Goal: Answer question/provide support

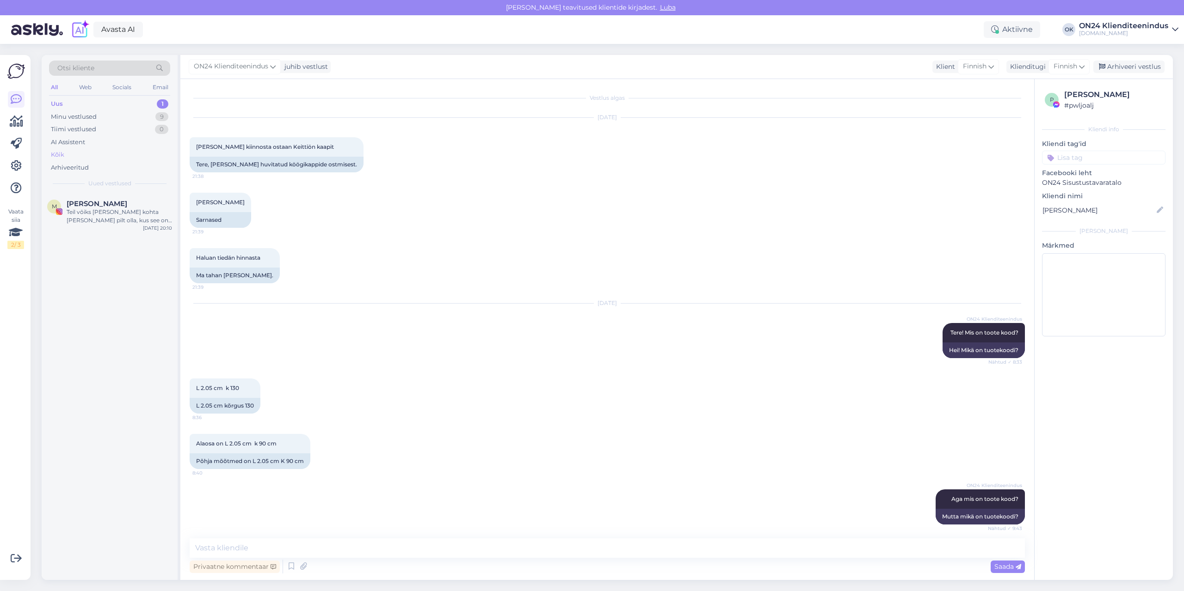
scroll to position [1415, 0]
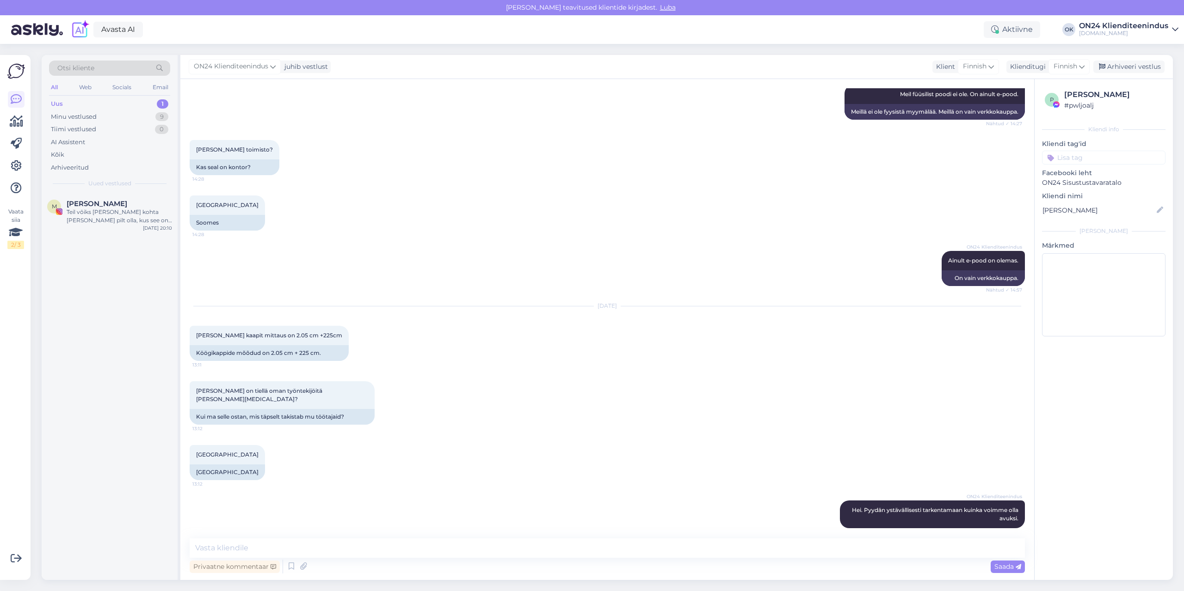
click at [92, 106] on div "Uus 1" at bounding box center [109, 104] width 121 height 13
click at [91, 116] on div "Minu vestlused" at bounding box center [74, 116] width 46 height 9
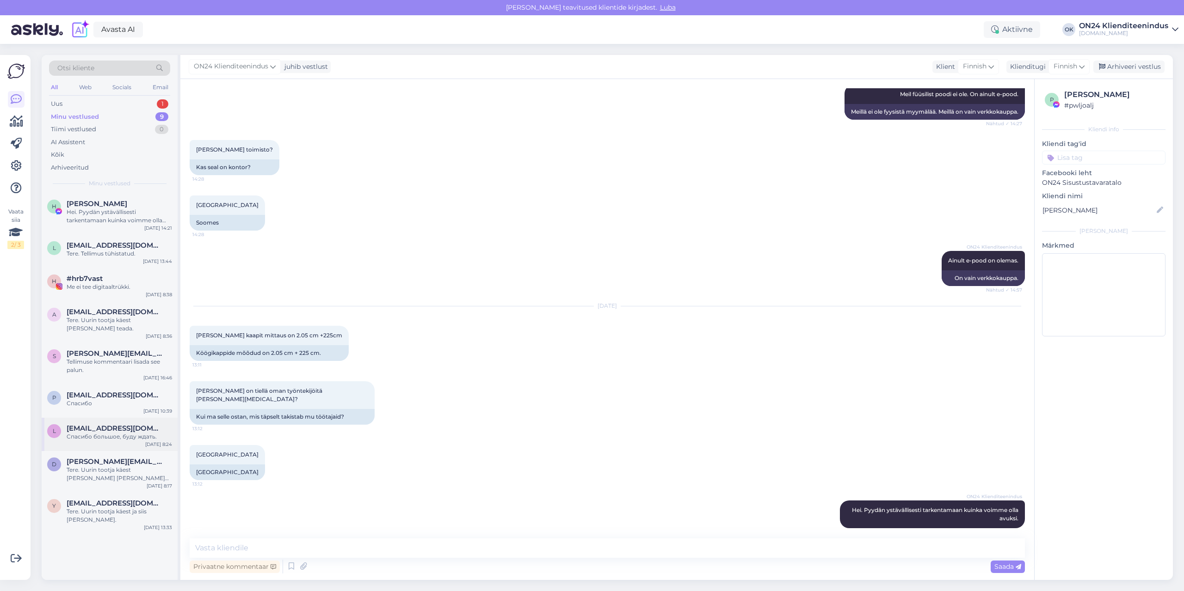
click at [108, 431] on span "[EMAIL_ADDRESS][DOMAIN_NAME]" at bounding box center [115, 429] width 96 height 8
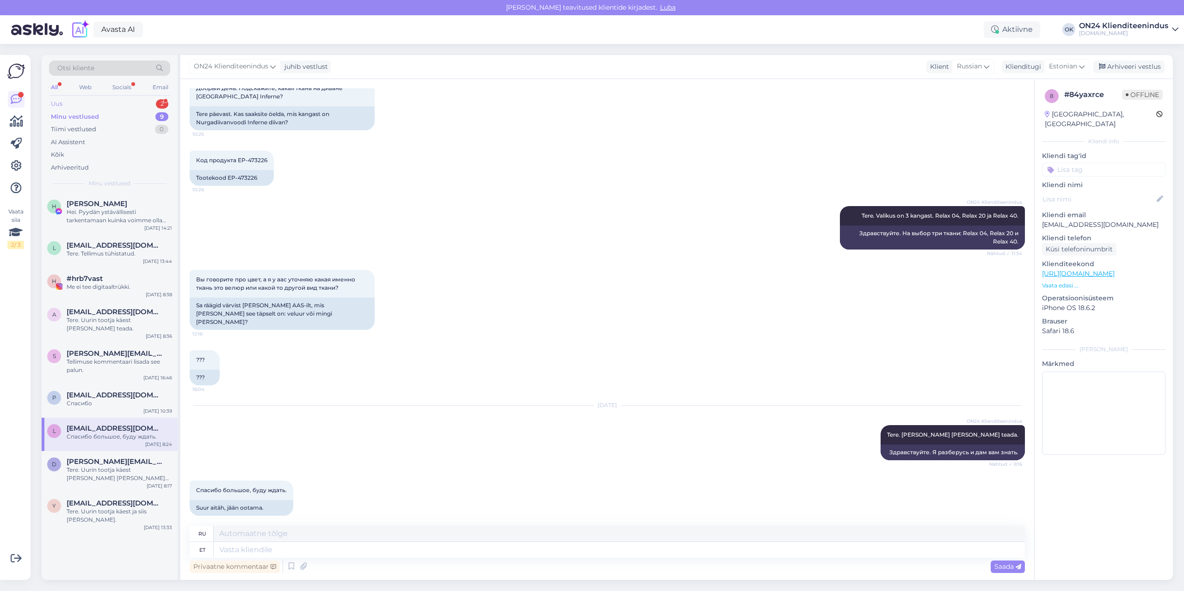
click at [118, 106] on div "Uus 2" at bounding box center [109, 104] width 121 height 13
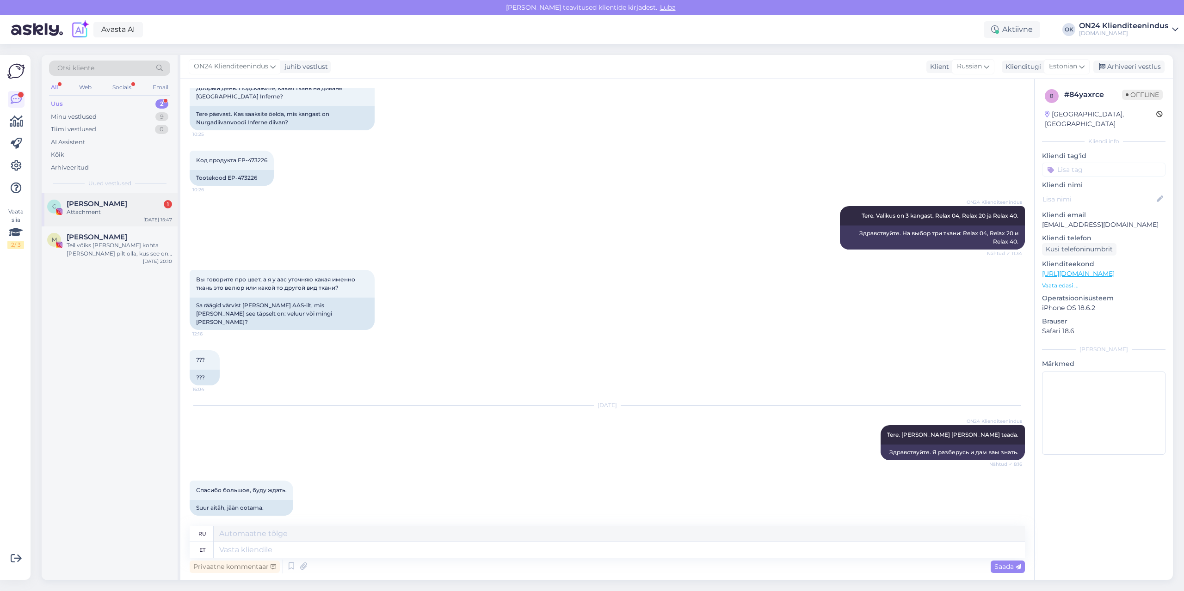
click at [112, 202] on span "[PERSON_NAME]" at bounding box center [97, 204] width 61 height 8
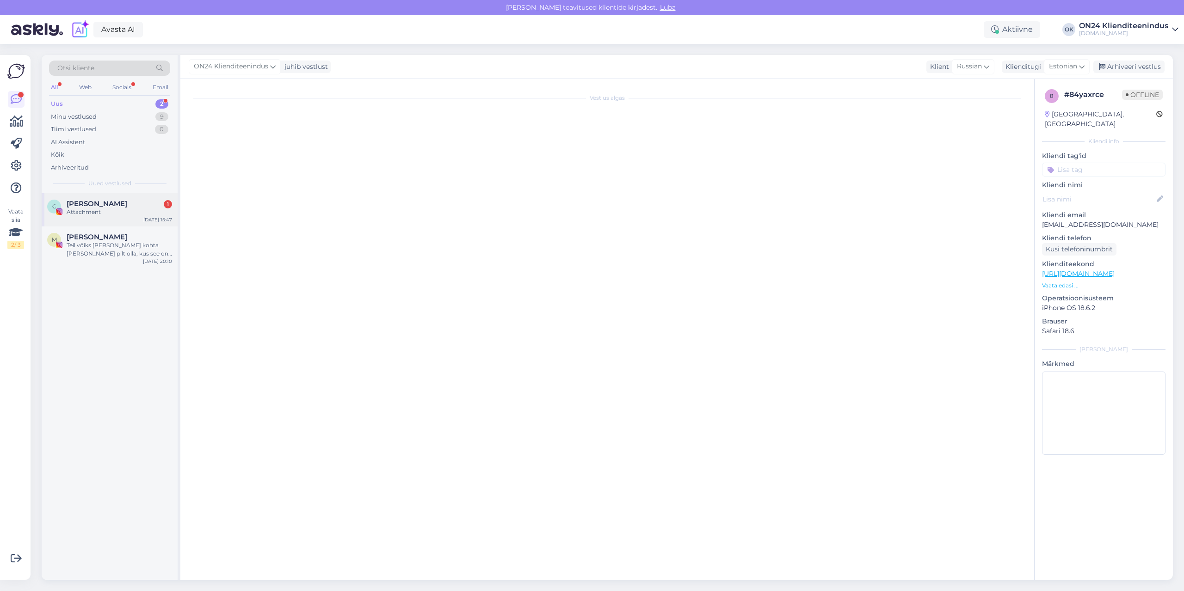
scroll to position [0, 0]
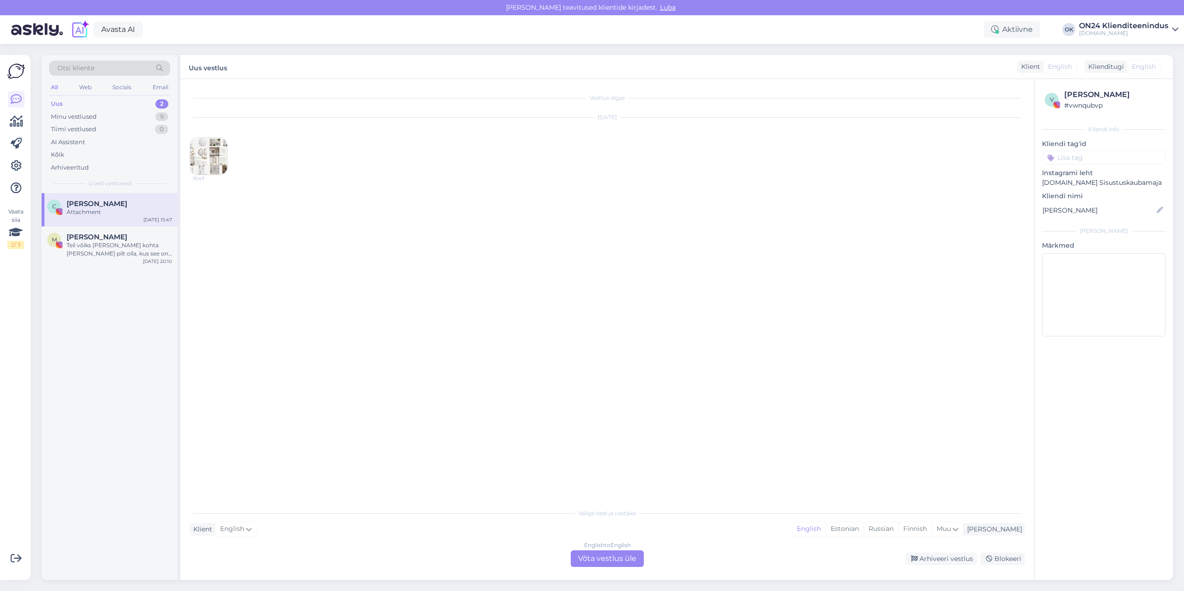
click at [210, 158] on img at bounding box center [208, 156] width 37 height 37
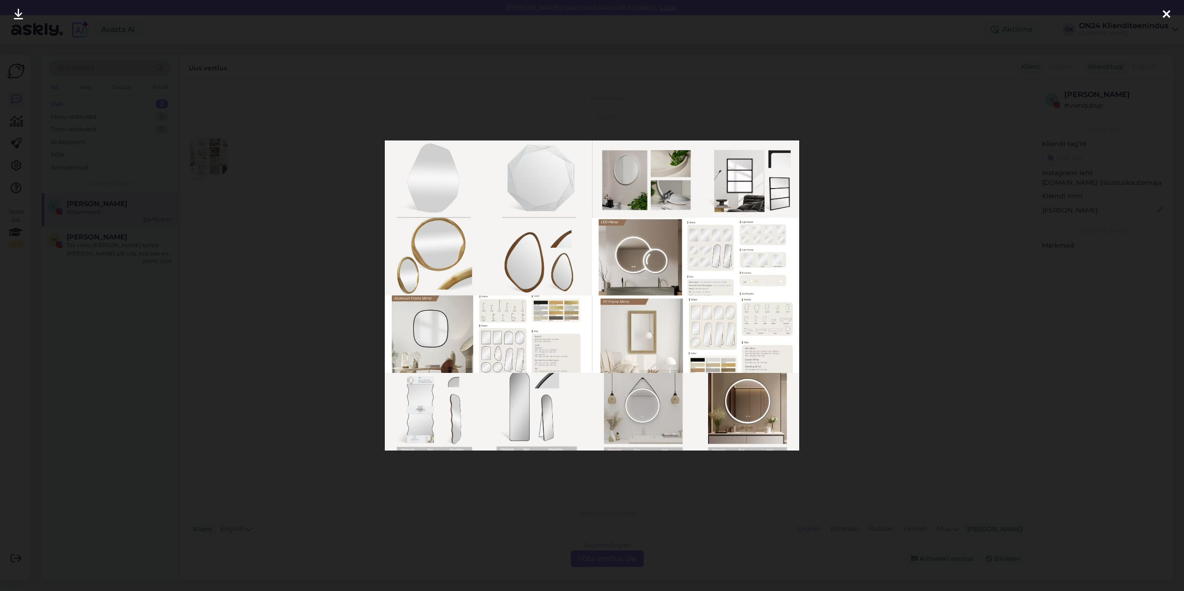
click at [295, 173] on div at bounding box center [592, 295] width 1184 height 591
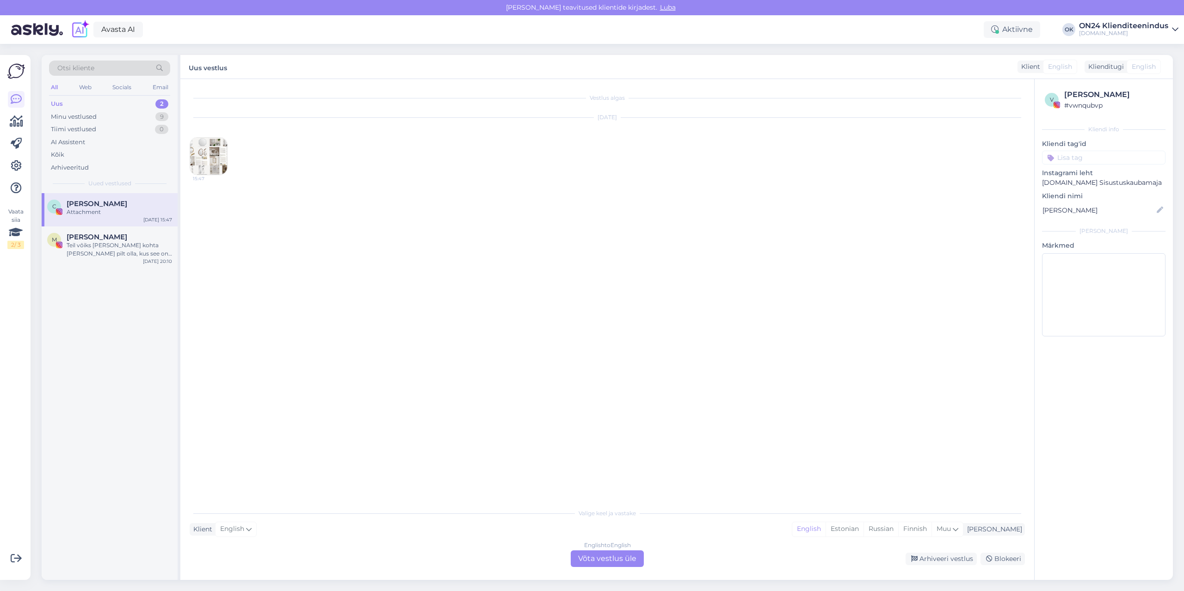
click at [214, 154] on img at bounding box center [208, 156] width 37 height 37
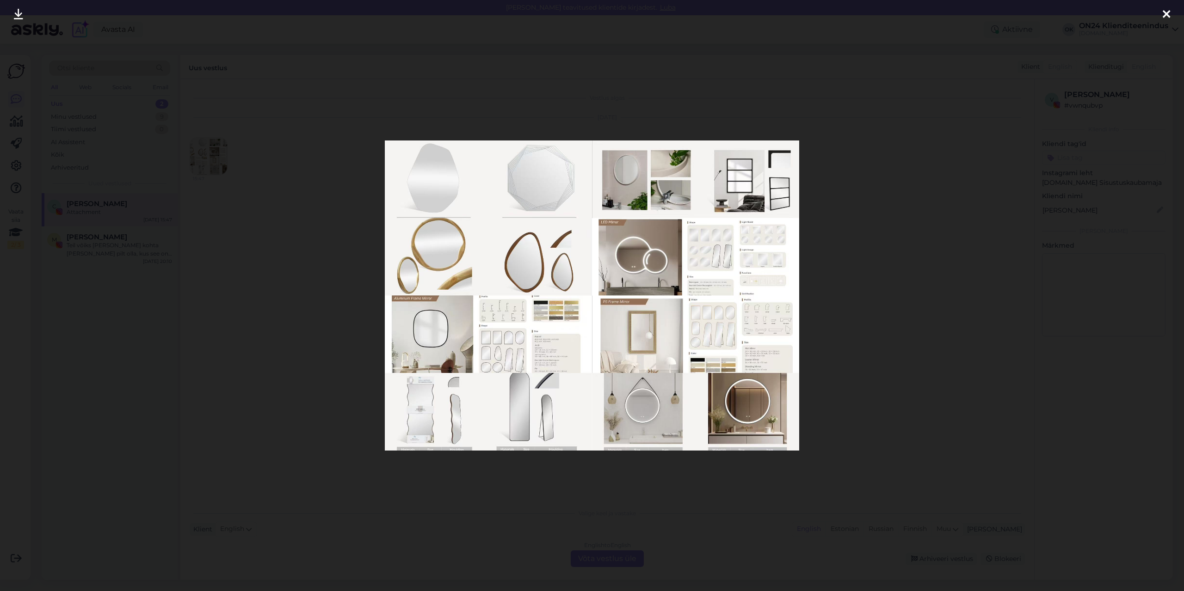
click at [285, 199] on div at bounding box center [592, 295] width 1184 height 591
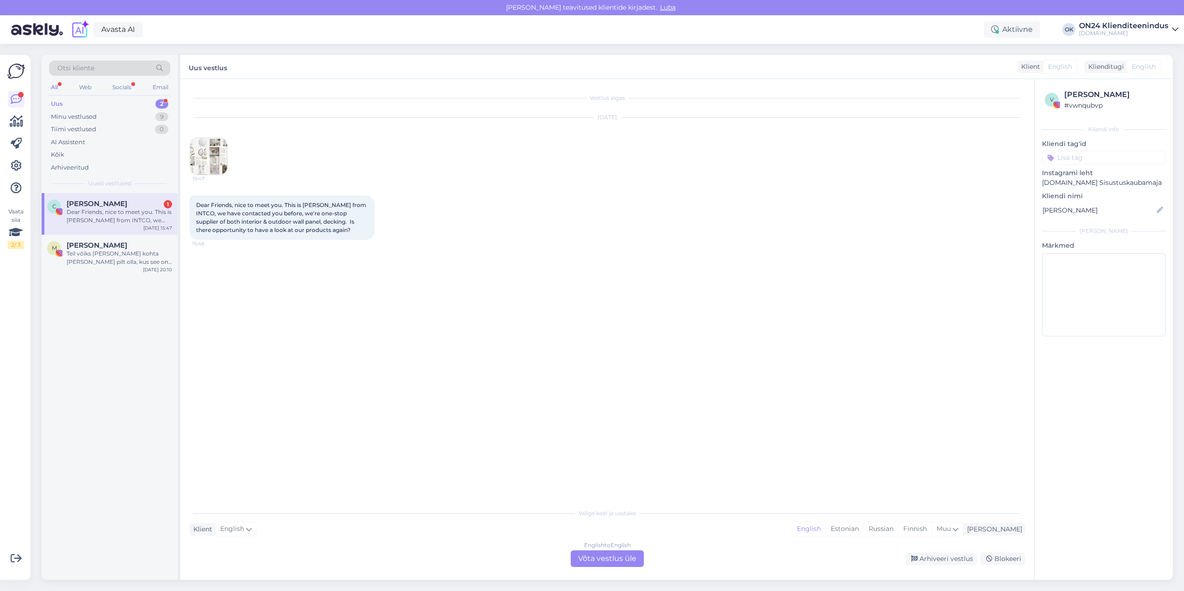
click at [105, 210] on div "Dear Friends, nice to meet you. This is [PERSON_NAME] from INTCO, we have conta…" at bounding box center [119, 216] width 105 height 17
click at [863, 530] on div "Estonian" at bounding box center [844, 530] width 38 height 14
click at [601, 554] on div "English to Estonian Võta vestlus üle" at bounding box center [607, 559] width 73 height 17
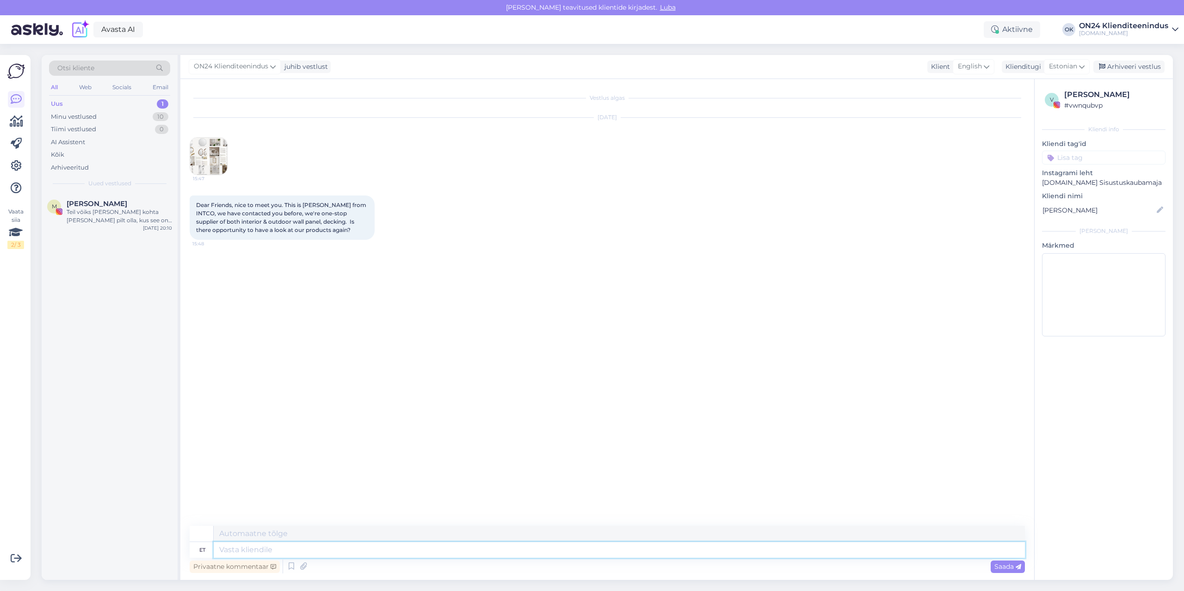
click at [571, 549] on textarea at bounding box center [619, 550] width 811 height 16
type textarea "Tere. Palun kirjutage meile [EMAIL_ADDRESS][DOMAIN_NAME]"
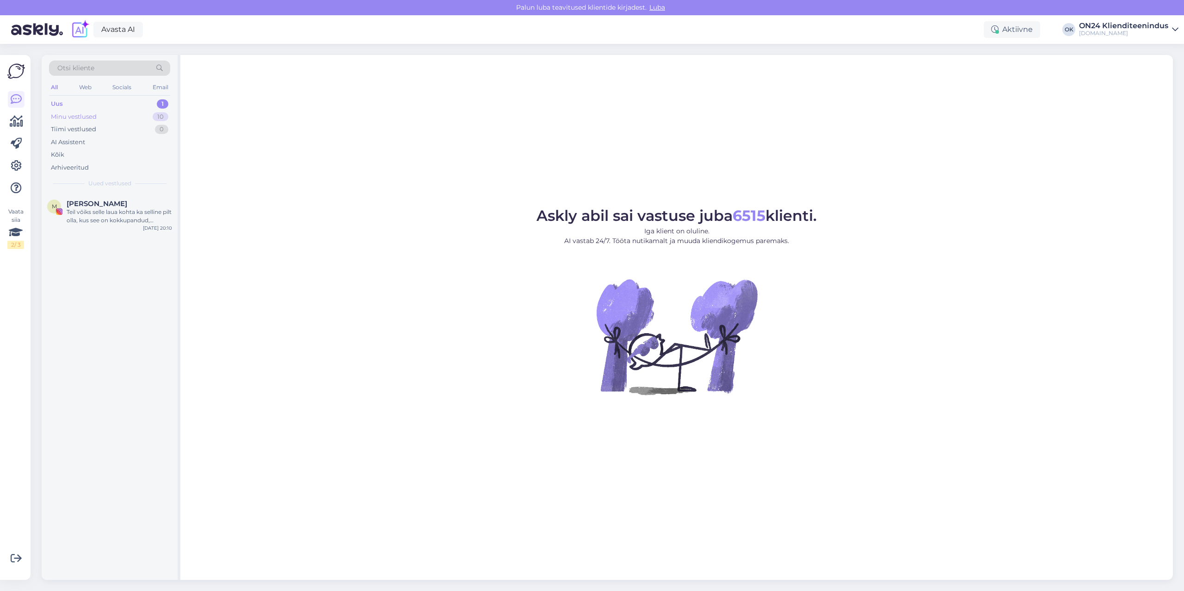
click at [128, 120] on div "Minu vestlused 10" at bounding box center [109, 117] width 121 height 13
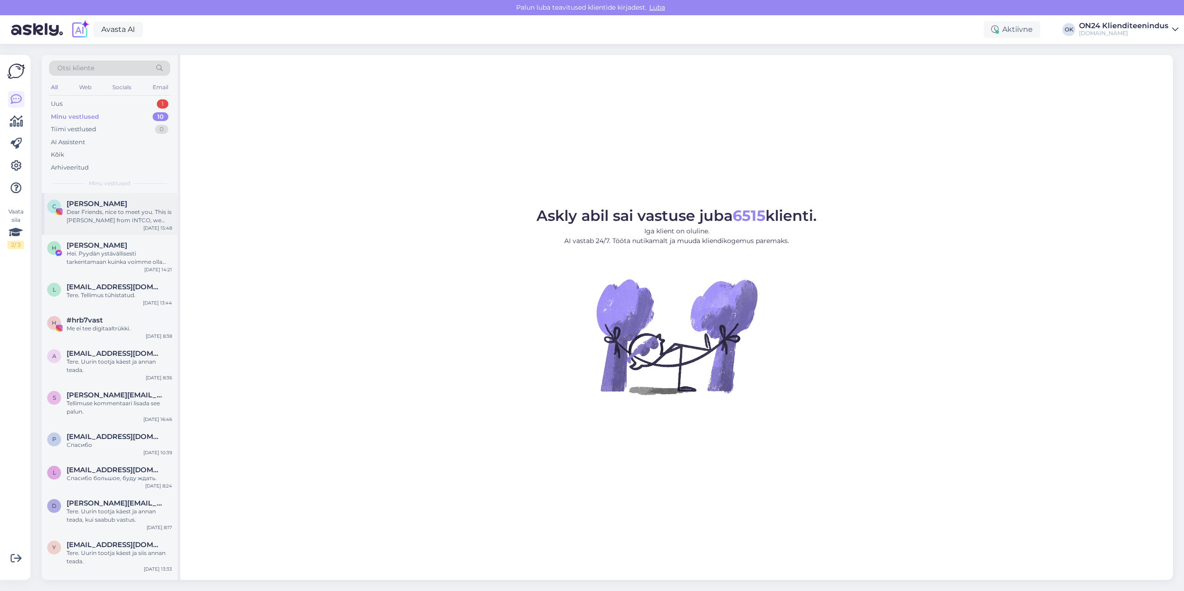
click at [123, 212] on div "Dear Friends, nice to meet you. This is [PERSON_NAME] from INTCO, we have conta…" at bounding box center [119, 216] width 105 height 17
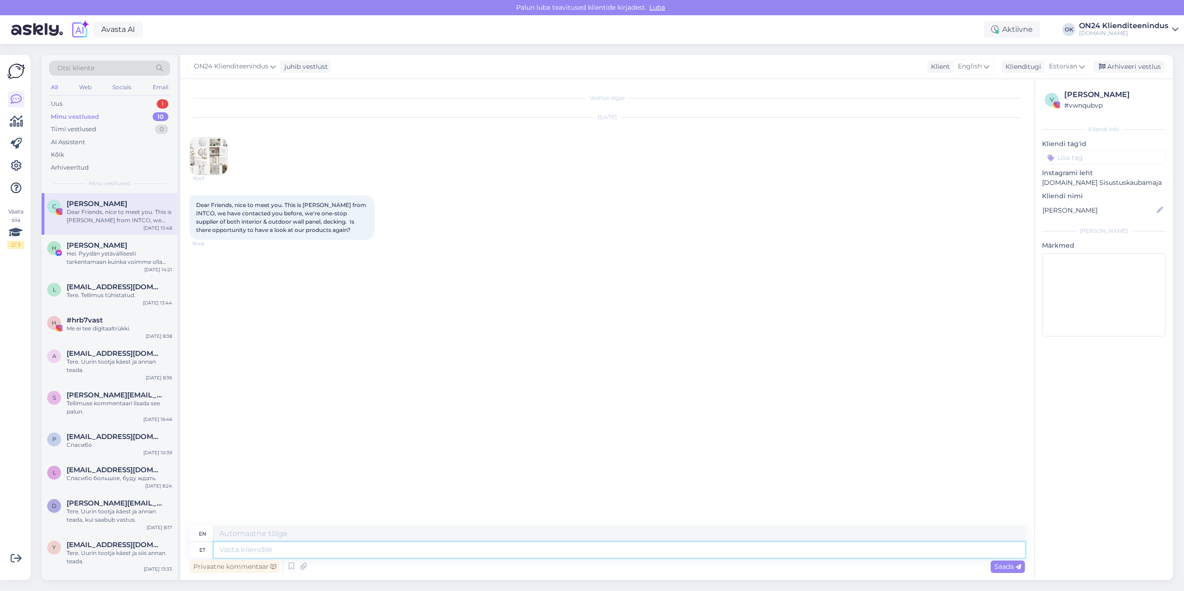
click at [258, 549] on textarea at bounding box center [619, 550] width 811 height 16
type textarea "Tere."
type textarea "Hello."
type textarea "Tere. Palun k"
type textarea "Hello. Please."
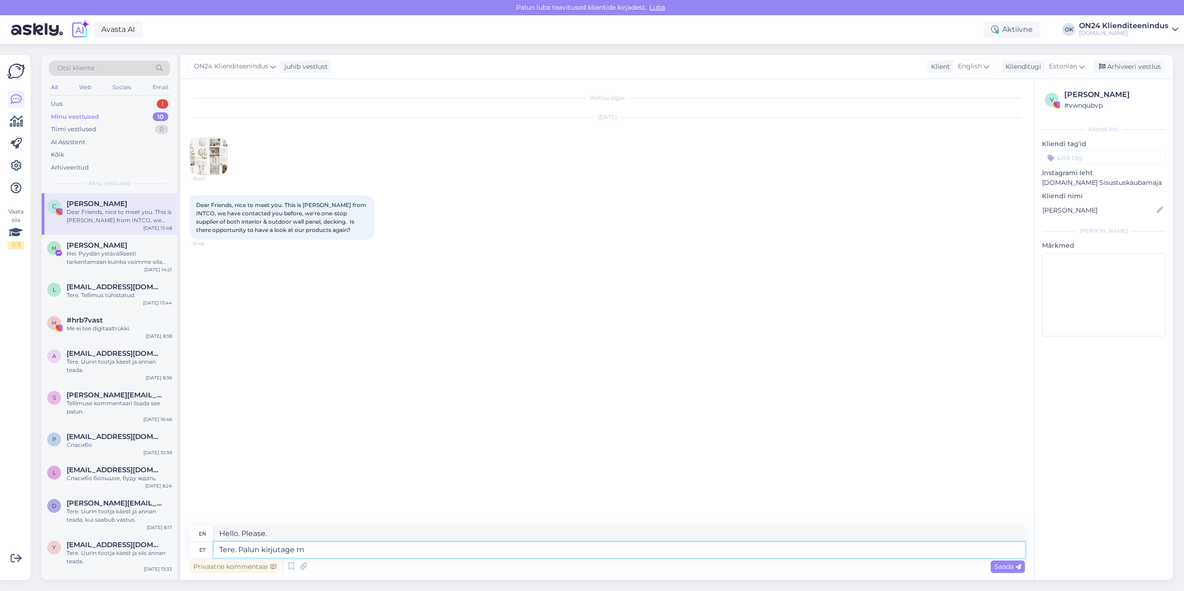
type textarea "Tere. Palun kirjutage me"
type textarea "Hello. Please write."
type textarea "Tere. Palun kirjutage meil"
type textarea "Hello. Please write to us."
type textarea "Tere. Palun kirjutage meile info@"
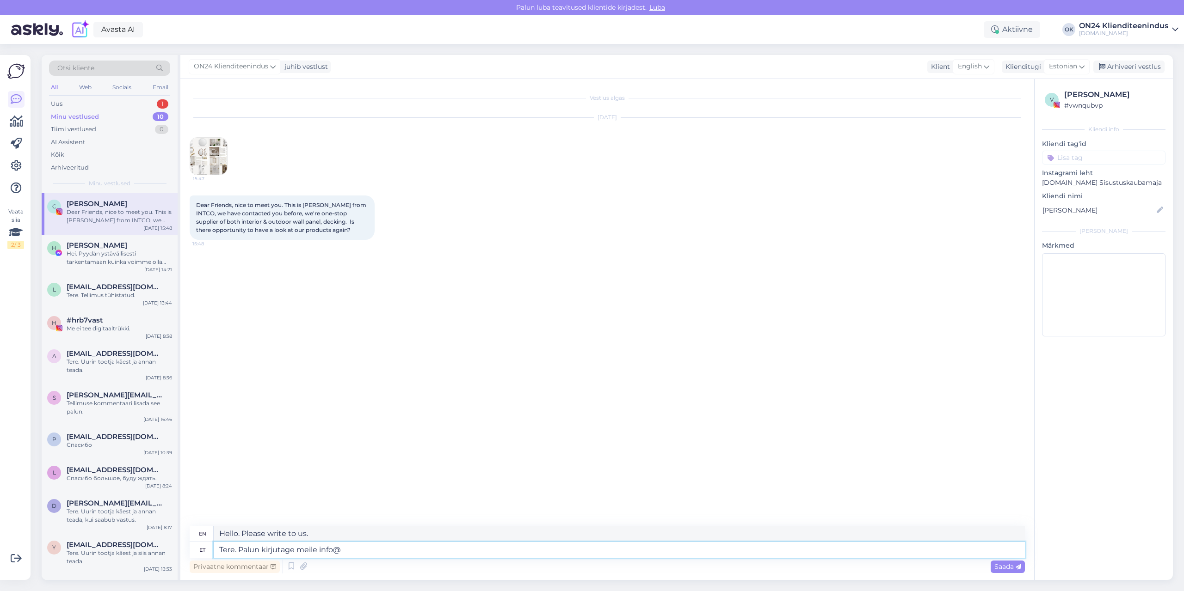
type textarea "Hello. Please write us information."
type textarea "Tere. Palun kirjutage meile [EMAIL_ADDRESS][DOMAIN_NAME]"
type textarea "Hello. Please write to us info@on24.ee"
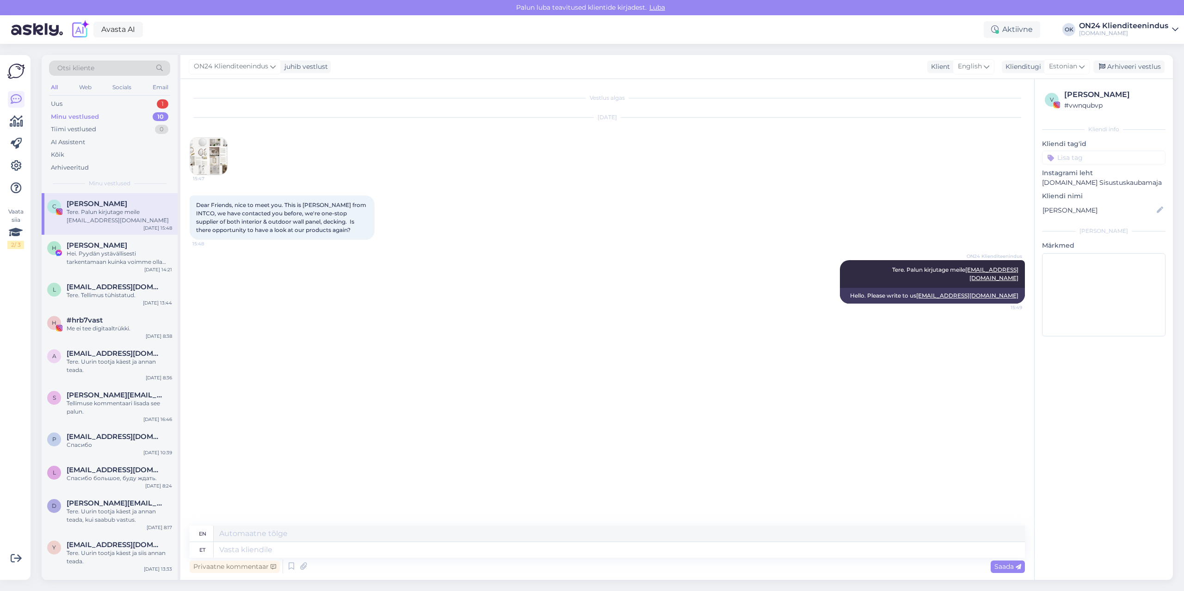
click at [80, 209] on div "Tere. Palun kirjutage meile [EMAIL_ADDRESS][DOMAIN_NAME]" at bounding box center [119, 216] width 105 height 17
click at [1126, 68] on div "Arhiveeri vestlus" at bounding box center [1128, 67] width 71 height 12
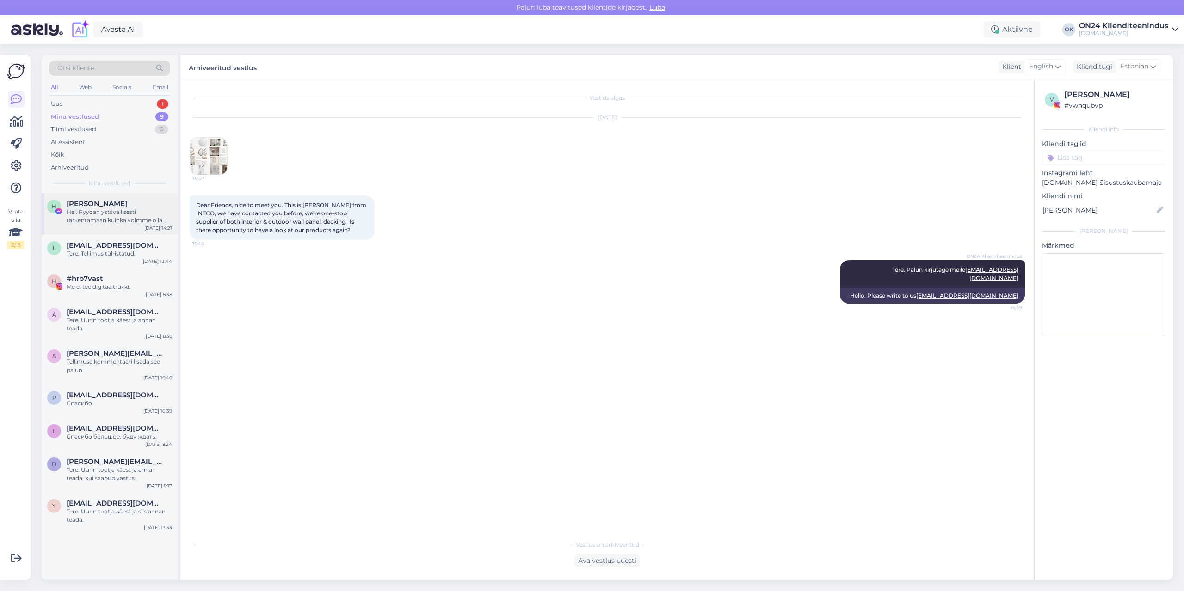
click at [65, 216] on div "H Hardi Osman Hei. Pyydän ystävällisesti tarkentamaan kuinka voimme olla avuksi." at bounding box center [109, 212] width 125 height 25
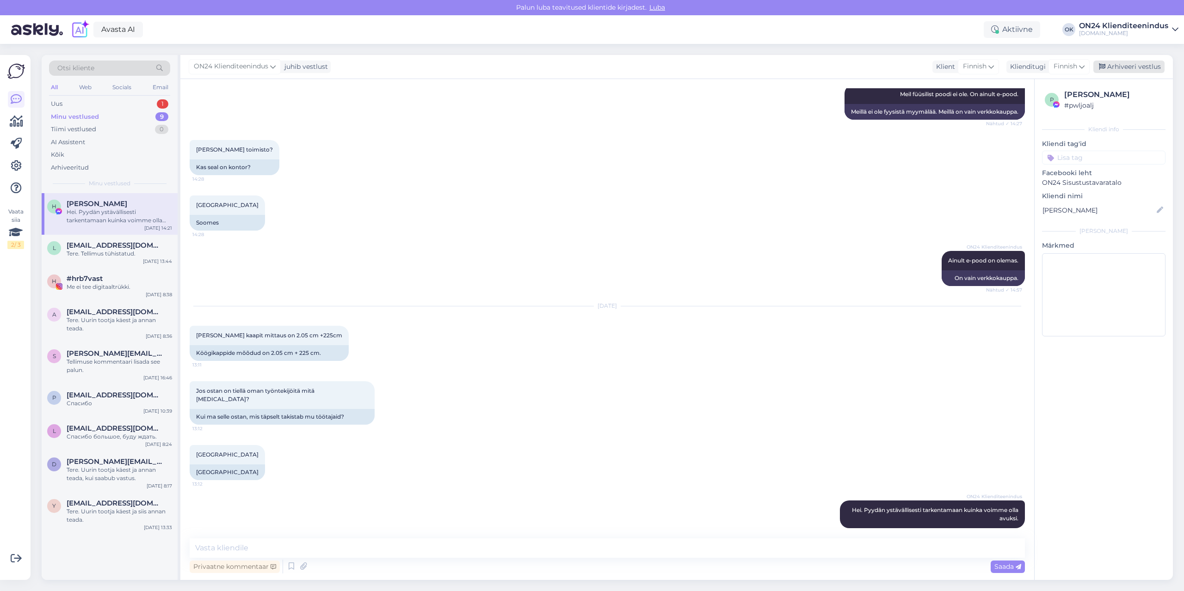
click at [1115, 70] on div "Arhiveeri vestlus" at bounding box center [1128, 67] width 71 height 12
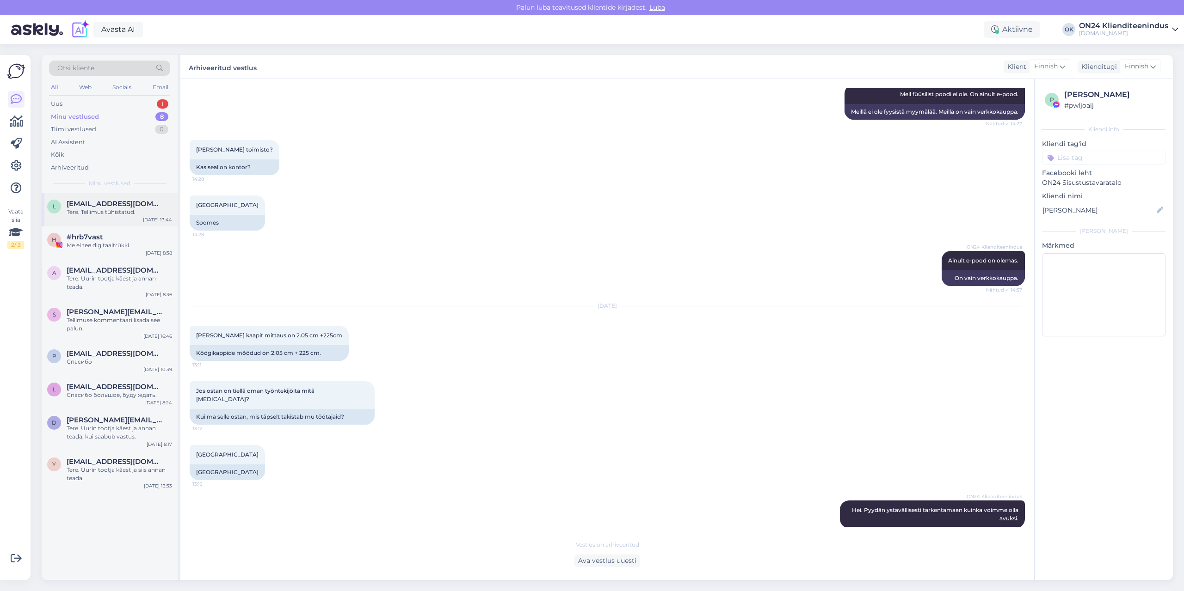
click at [136, 213] on div "Tere. Tellimus tühistatud." at bounding box center [119, 212] width 105 height 8
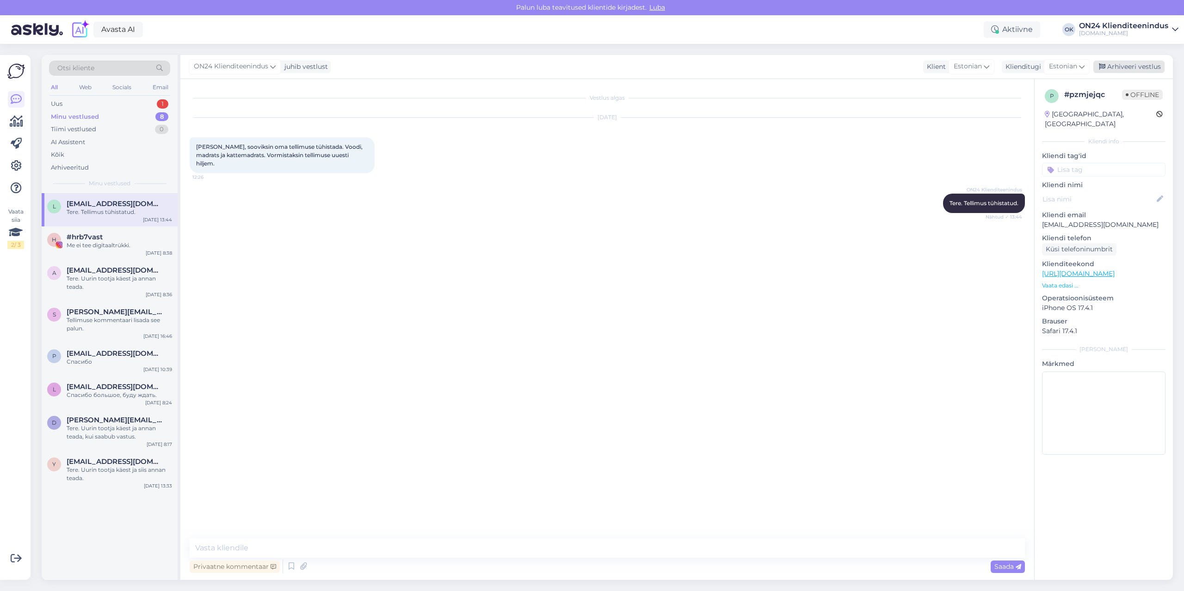
click at [1139, 63] on div "Arhiveeri vestlus" at bounding box center [1128, 67] width 71 height 12
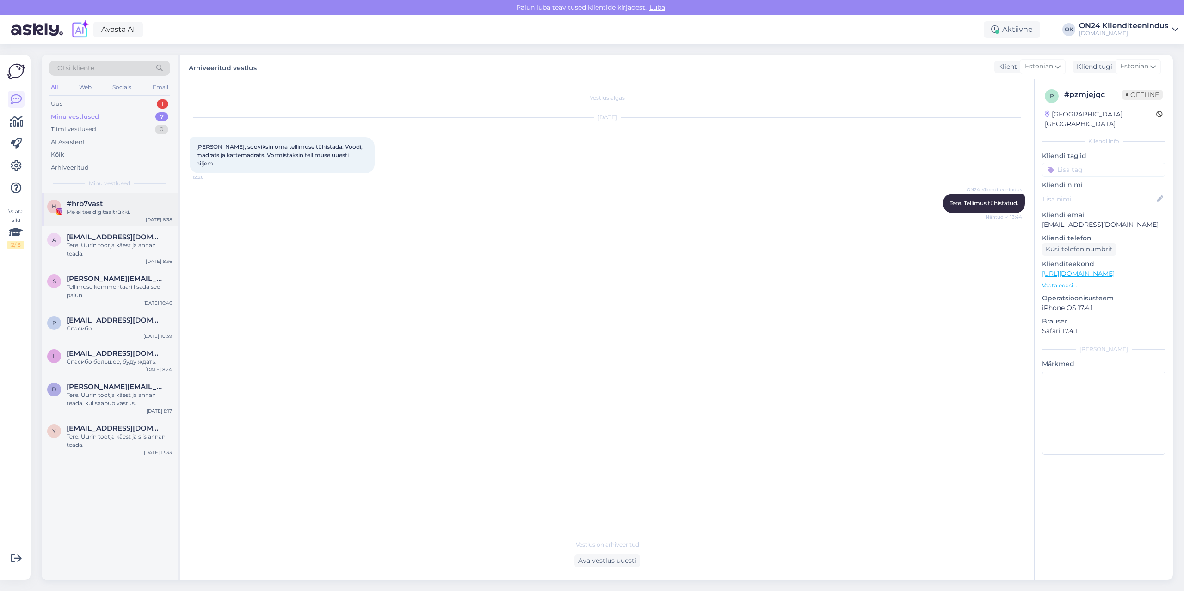
click at [92, 199] on div "h #hrb7vast Me ei tee digitaaltrükki. Oct 15 8:38" at bounding box center [110, 209] width 136 height 33
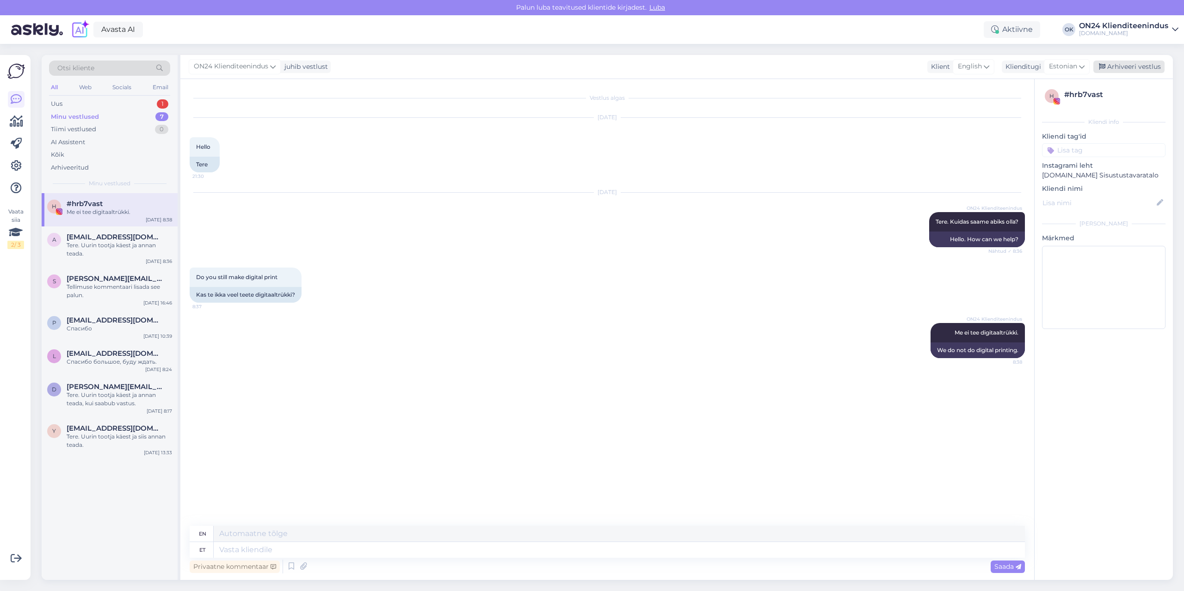
click at [1118, 67] on div "Arhiveeri vestlus" at bounding box center [1128, 67] width 71 height 12
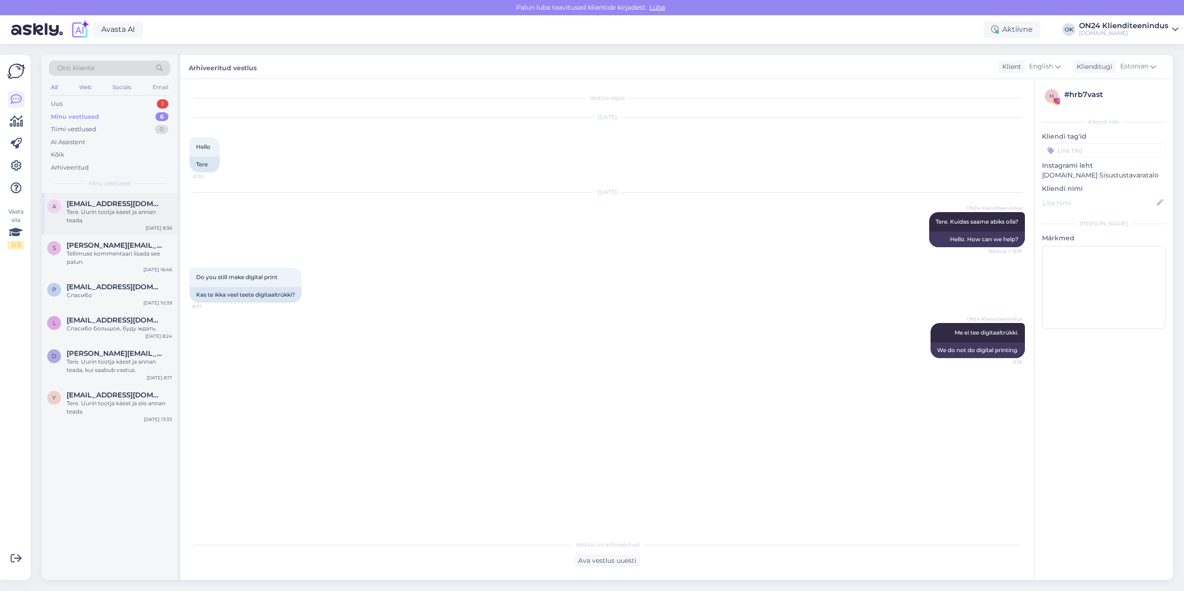
click at [125, 216] on div "Tere. Uurin tootja käest [PERSON_NAME] teada." at bounding box center [119, 216] width 105 height 17
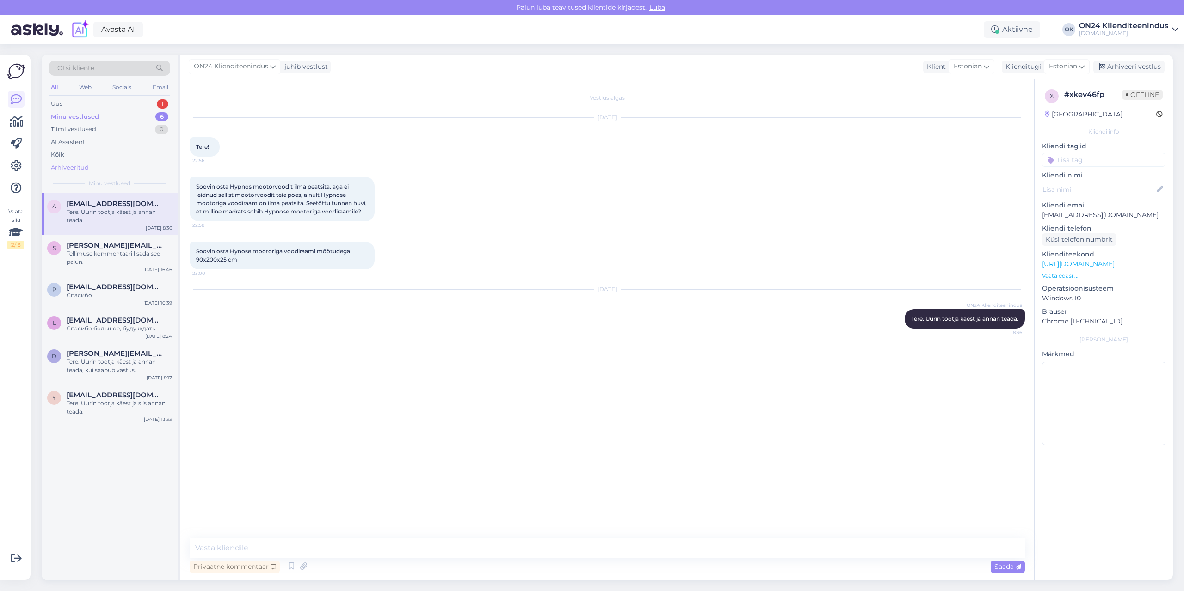
click at [84, 162] on div "Arhiveeritud" at bounding box center [109, 167] width 121 height 13
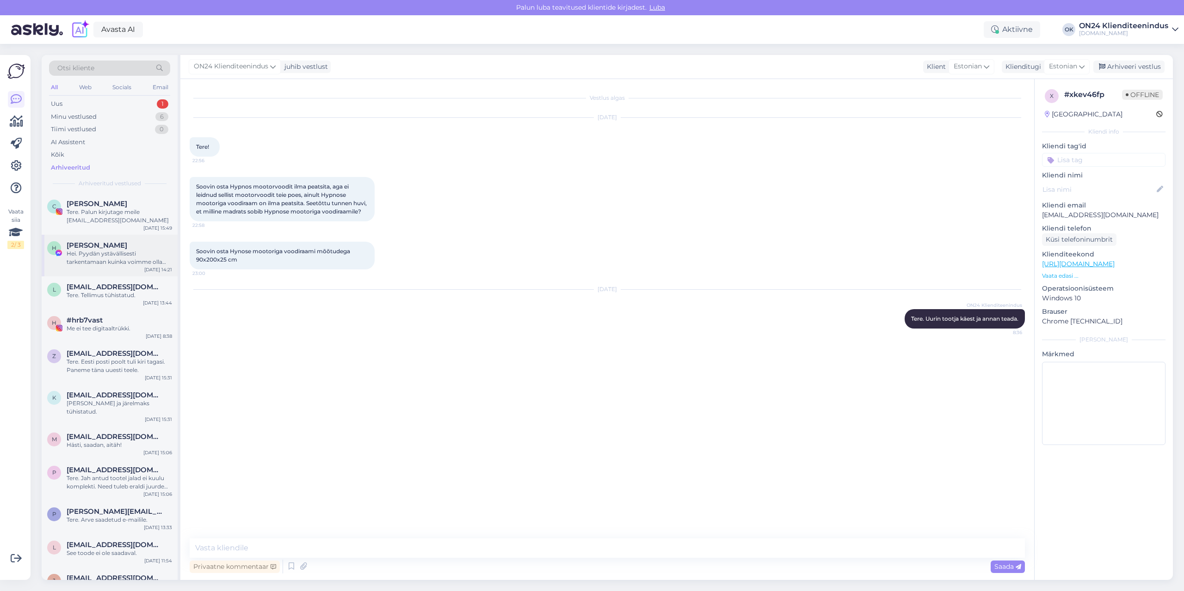
click at [96, 260] on div "Hei. Pyydän ystävällisesti tarkentamaan kuinka voimme olla avuksi." at bounding box center [119, 258] width 105 height 17
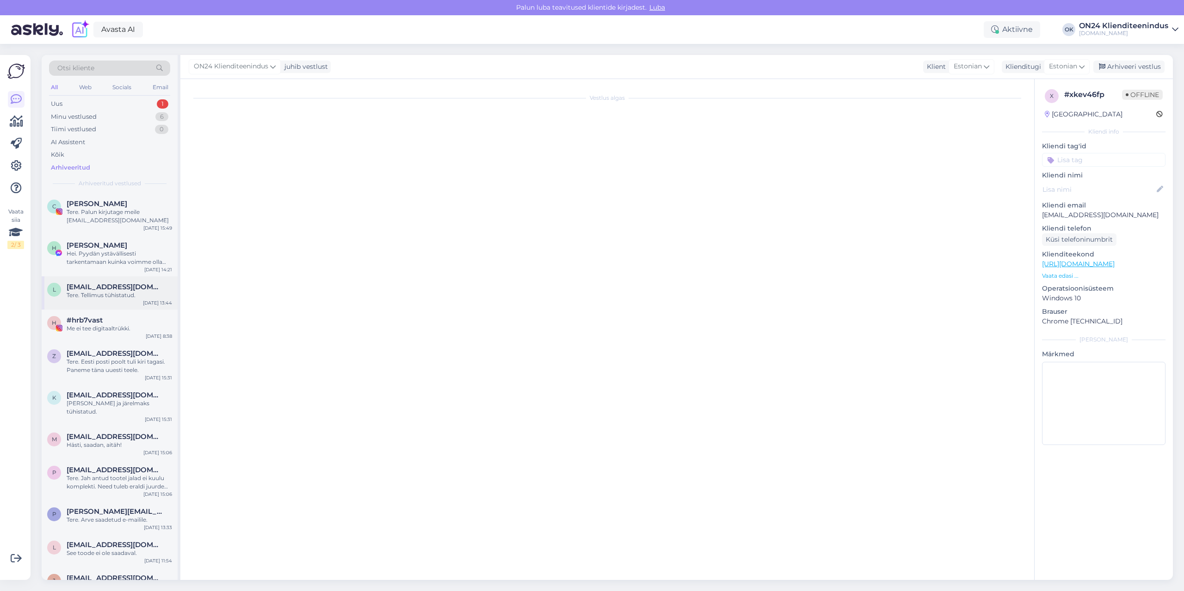
scroll to position [1418, 0]
